Goal: Check status: Check status

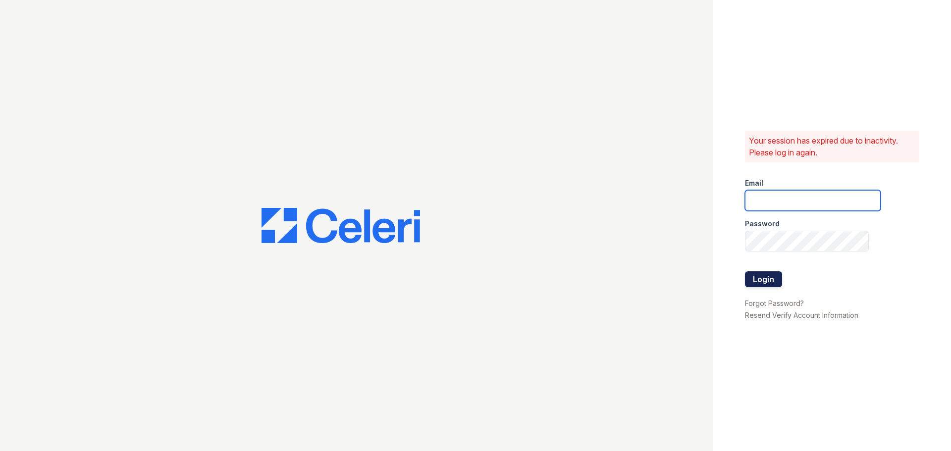
type input "arbors2@cafmanagement.com"
click at [771, 282] on button "Login" at bounding box center [763, 280] width 37 height 16
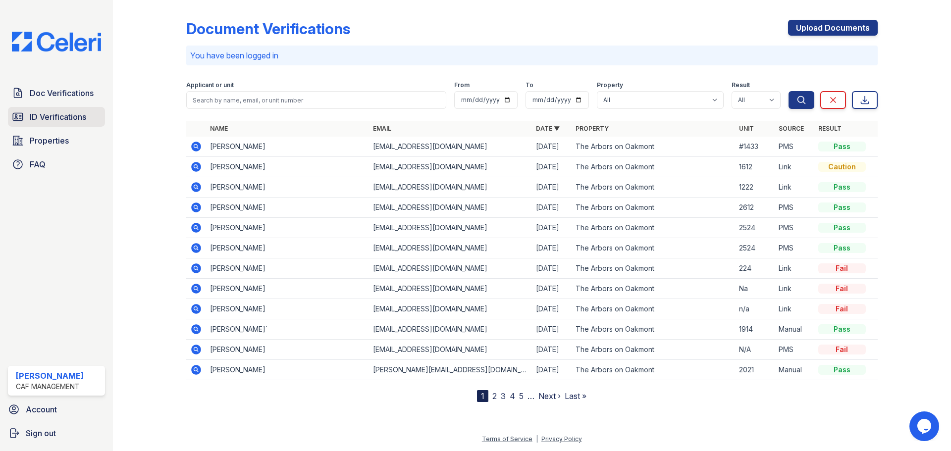
click at [62, 117] on span "ID Verifications" at bounding box center [58, 117] width 56 height 12
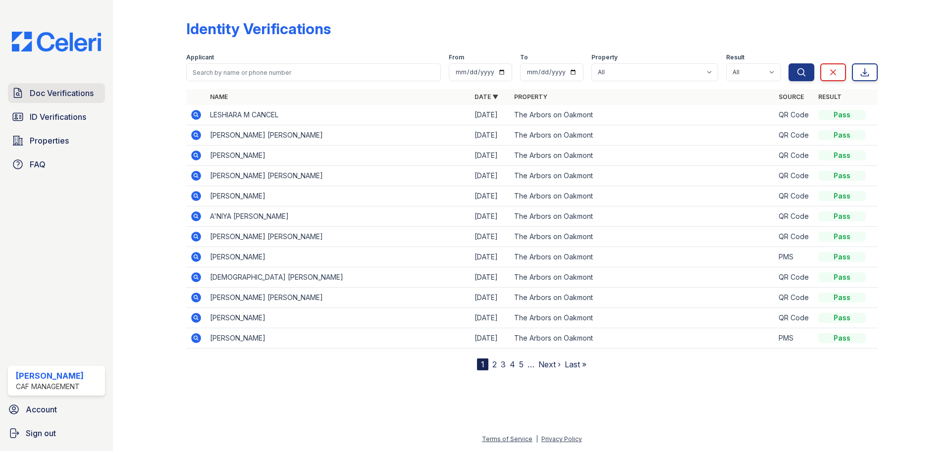
click at [80, 92] on span "Doc Verifications" at bounding box center [62, 93] width 64 height 12
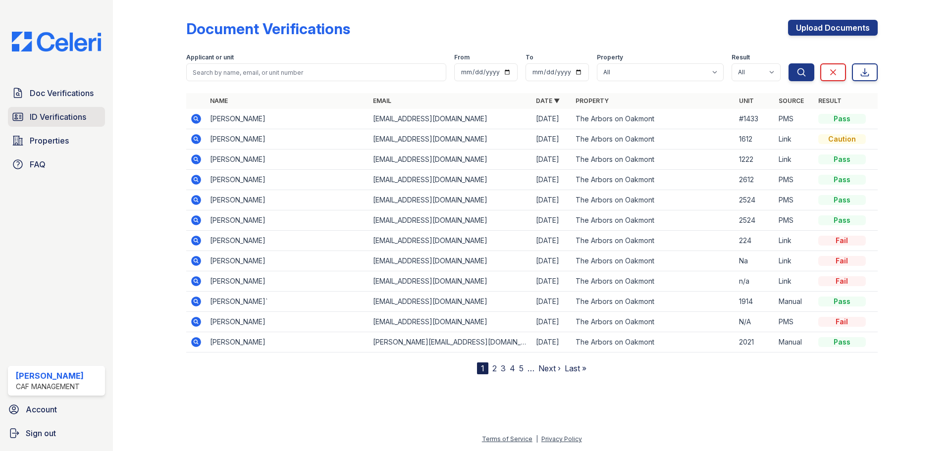
click at [79, 112] on span "ID Verifications" at bounding box center [58, 117] width 56 height 12
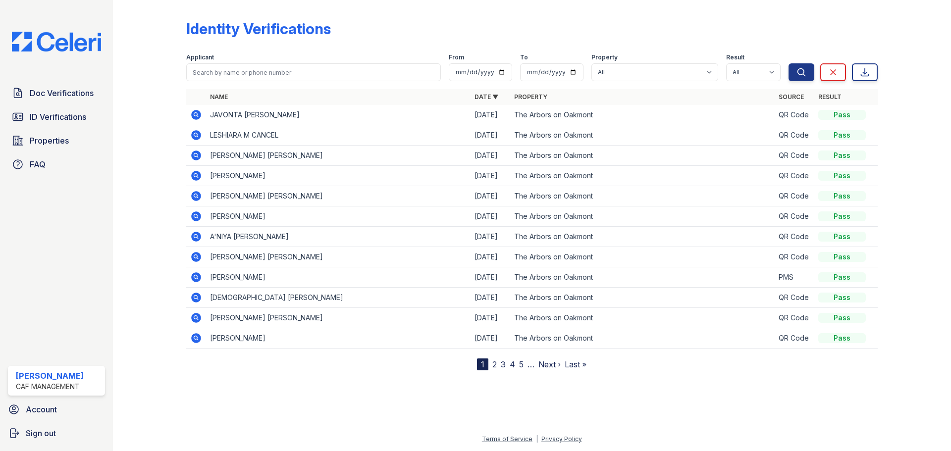
click at [496, 365] on link "2" at bounding box center [495, 365] width 4 height 10
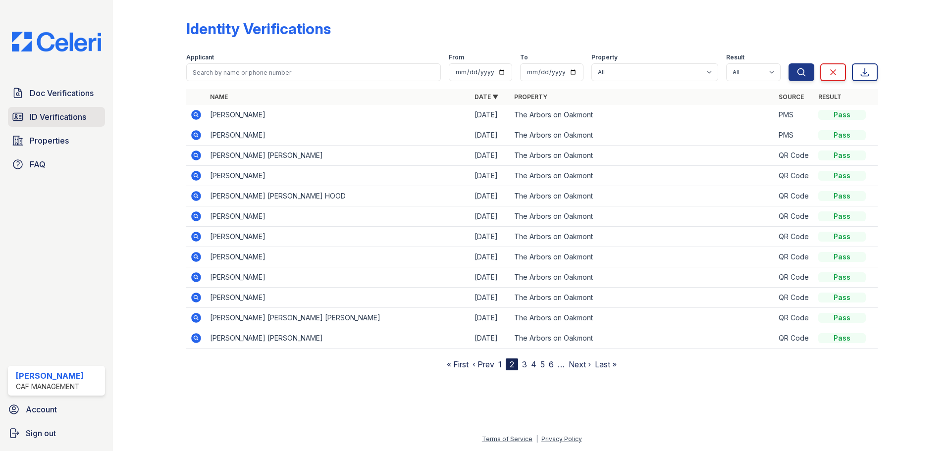
click at [64, 112] on span "ID Verifications" at bounding box center [58, 117] width 56 height 12
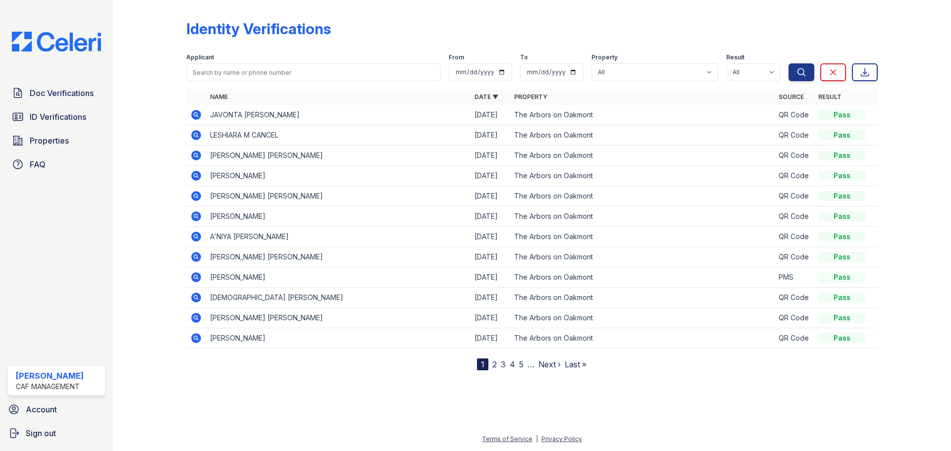
click at [493, 367] on link "2" at bounding box center [495, 365] width 4 height 10
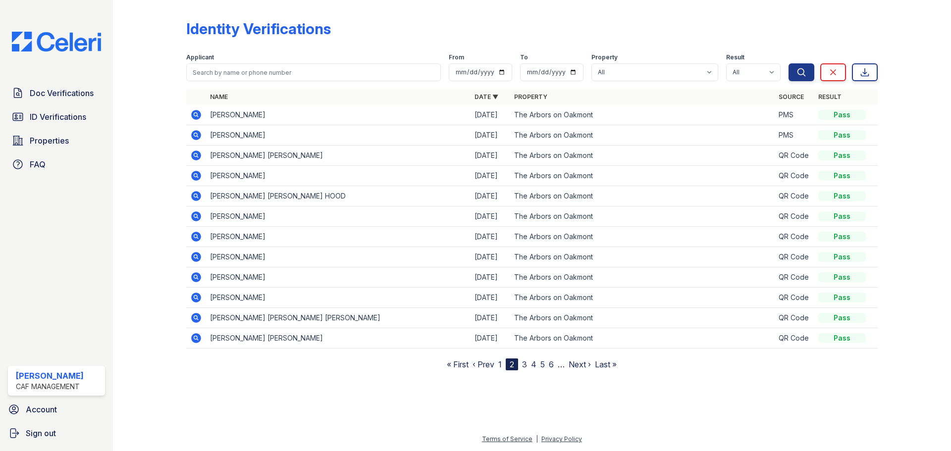
click at [524, 365] on link "3" at bounding box center [524, 365] width 5 height 10
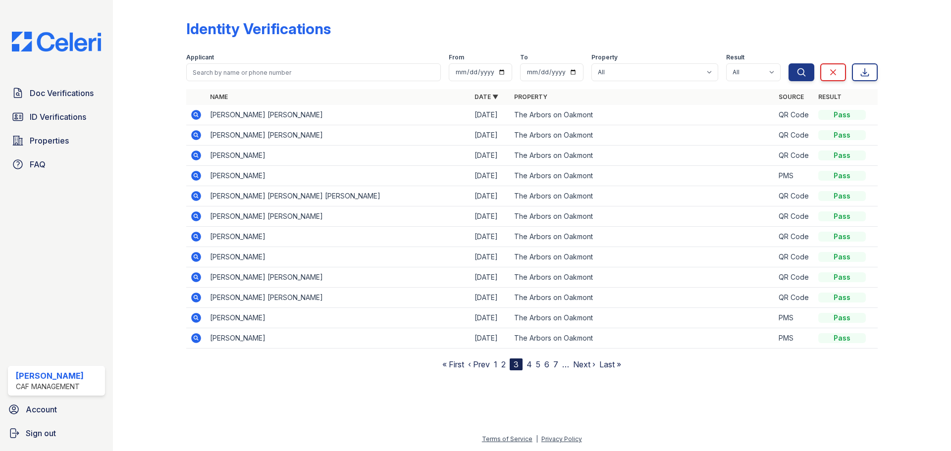
click at [194, 218] on icon at bounding box center [196, 217] width 10 height 10
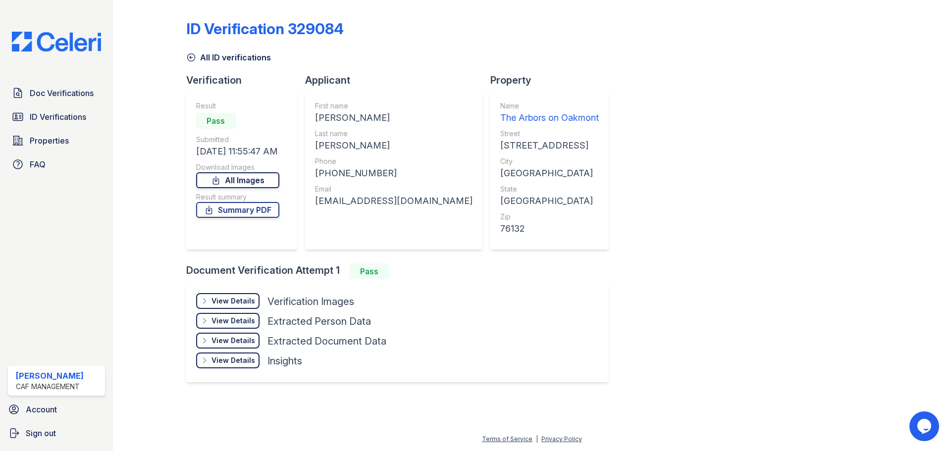
click at [258, 176] on link "All Images" at bounding box center [237, 180] width 83 height 16
click at [261, 176] on link "All Images" at bounding box center [237, 180] width 83 height 16
click at [244, 180] on link "All Images" at bounding box center [237, 180] width 83 height 16
click at [50, 118] on span "ID Verifications" at bounding box center [58, 117] width 56 height 12
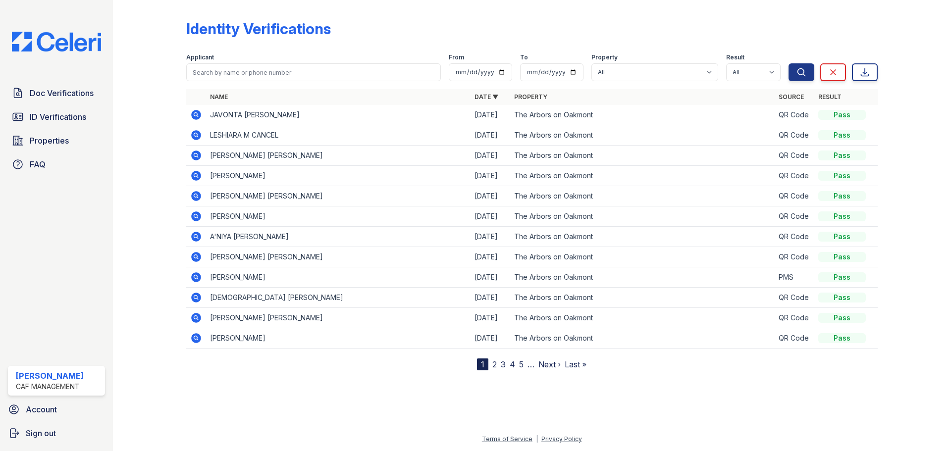
click at [503, 366] on link "3" at bounding box center [503, 365] width 5 height 10
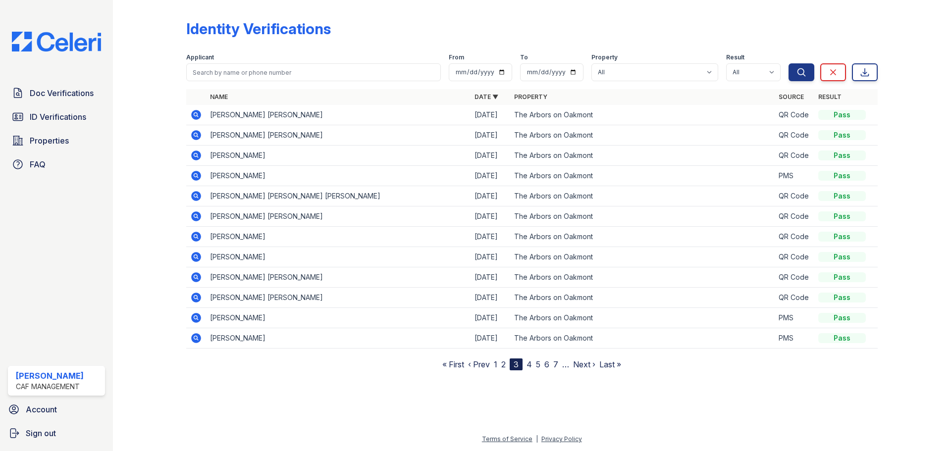
click at [192, 195] on icon at bounding box center [196, 196] width 10 height 10
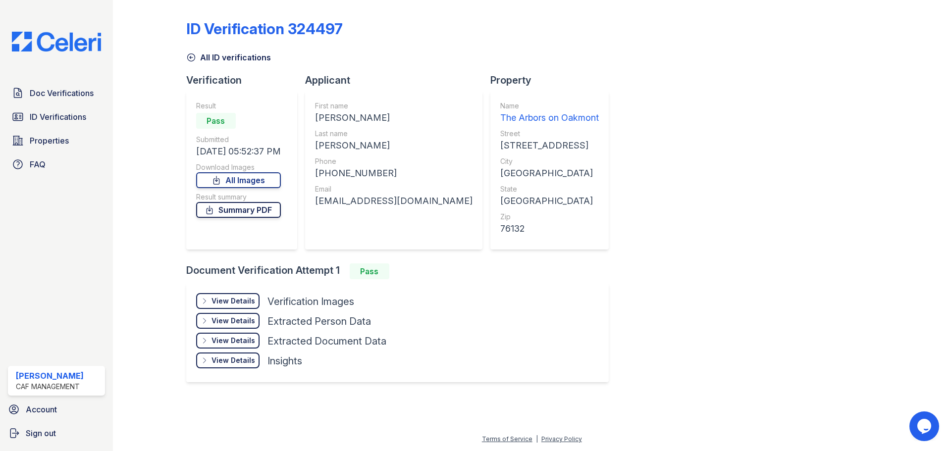
click at [238, 215] on link "Summary PDF" at bounding box center [238, 210] width 85 height 16
click at [262, 180] on link "All Images" at bounding box center [238, 180] width 85 height 16
